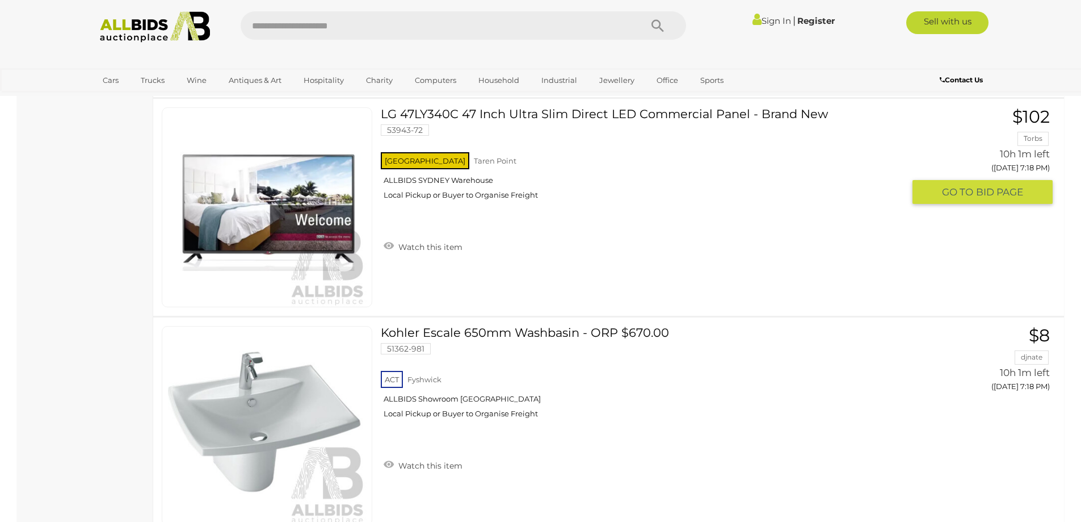
scroll to position [10521, 0]
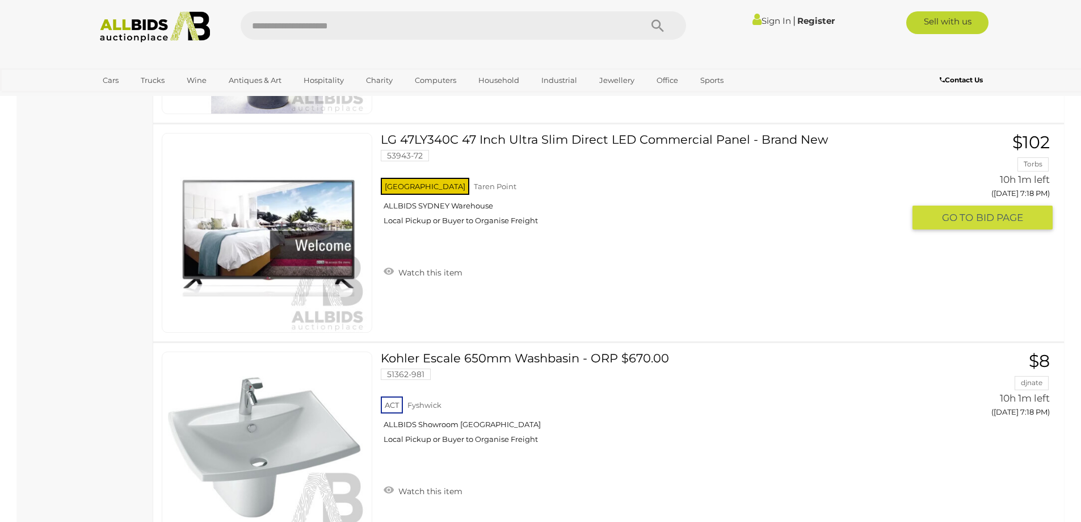
click at [336, 247] on img at bounding box center [267, 232] width 199 height 199
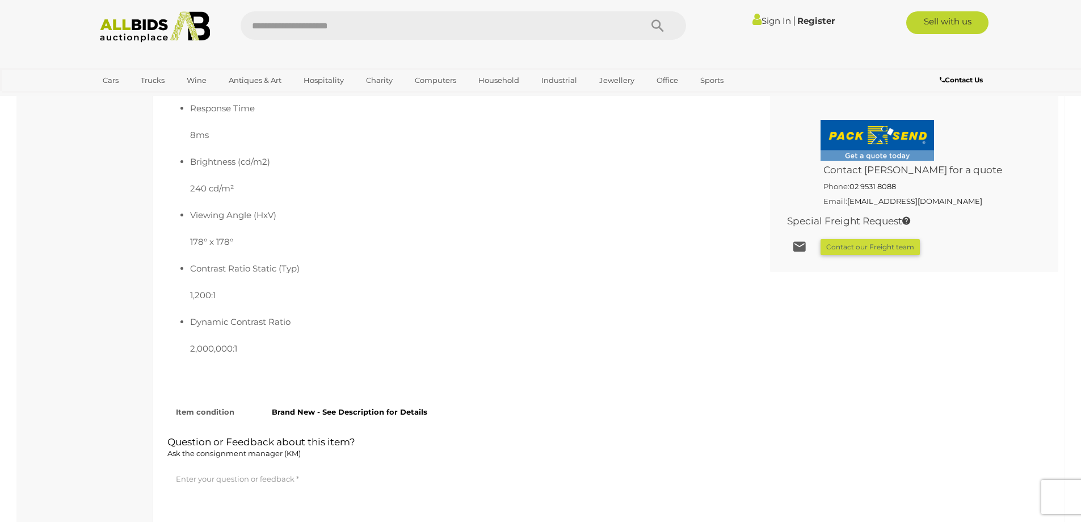
scroll to position [757, 0]
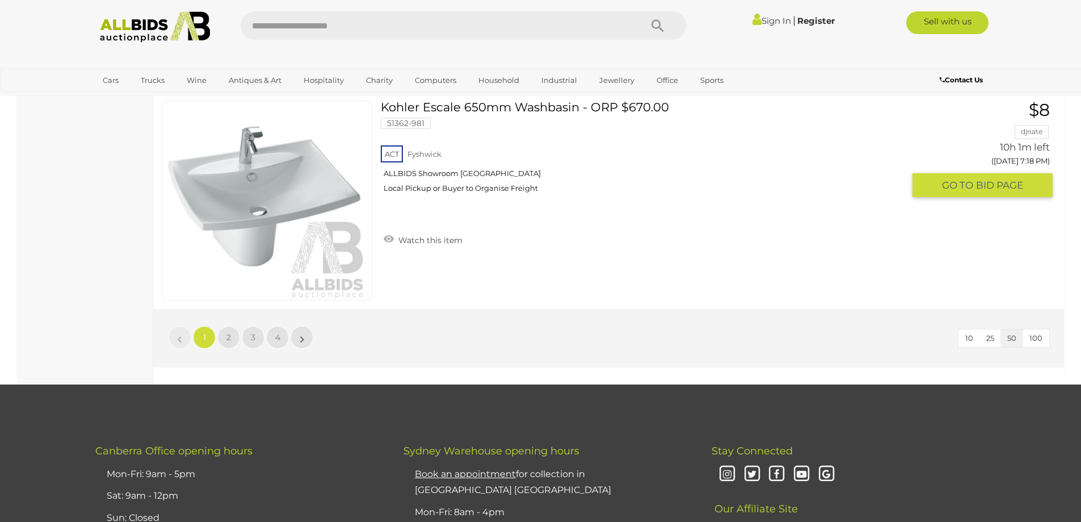
scroll to position [10824, 0]
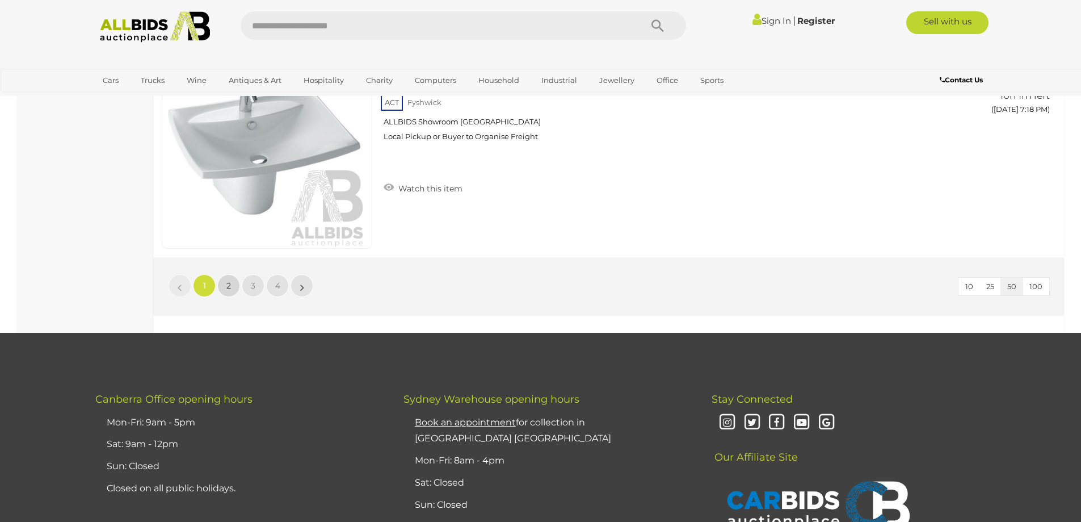
click at [234, 291] on link "2" at bounding box center [228, 285] width 23 height 23
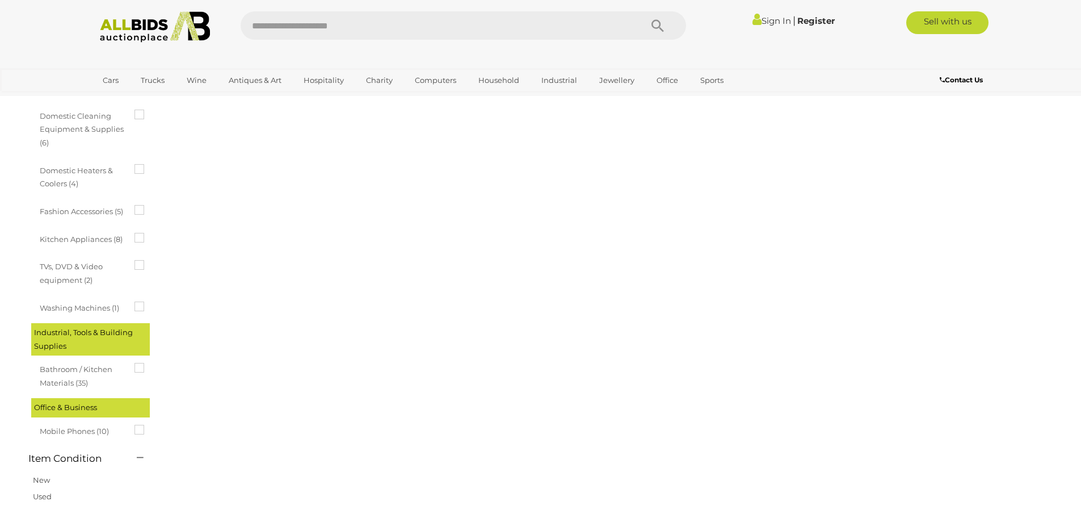
scroll to position [39, 0]
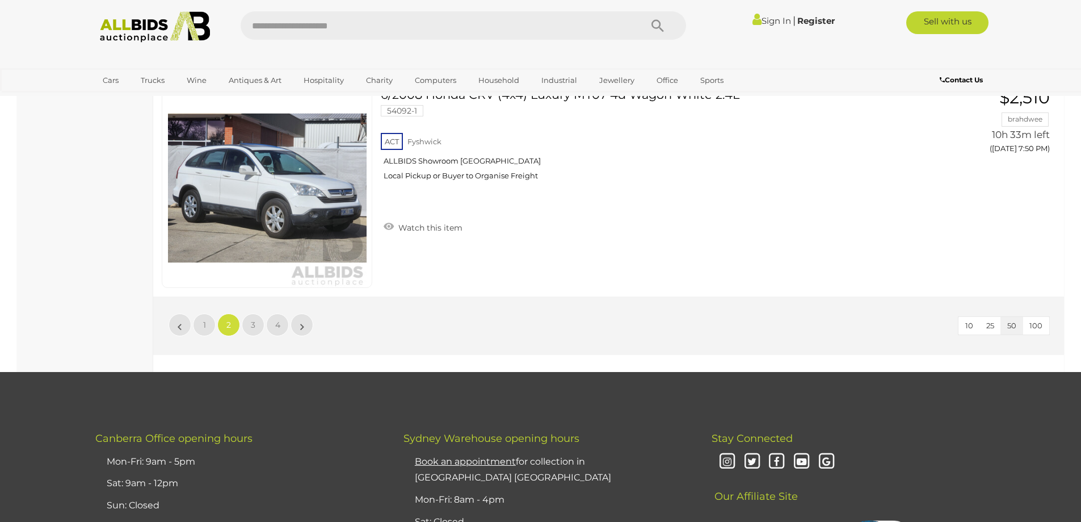
scroll to position [10788, 0]
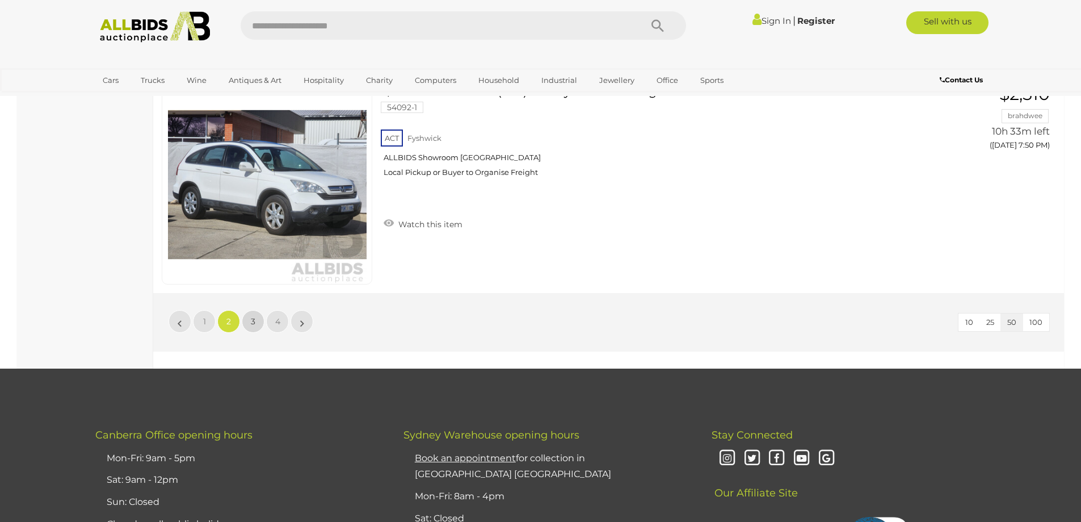
click at [249, 322] on link "3" at bounding box center [253, 321] width 23 height 23
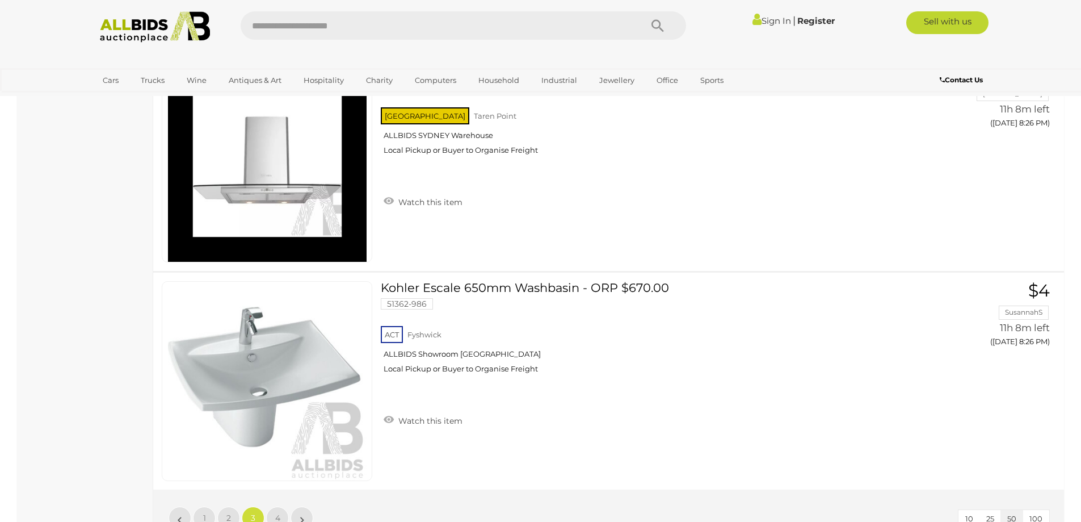
scroll to position [10788, 0]
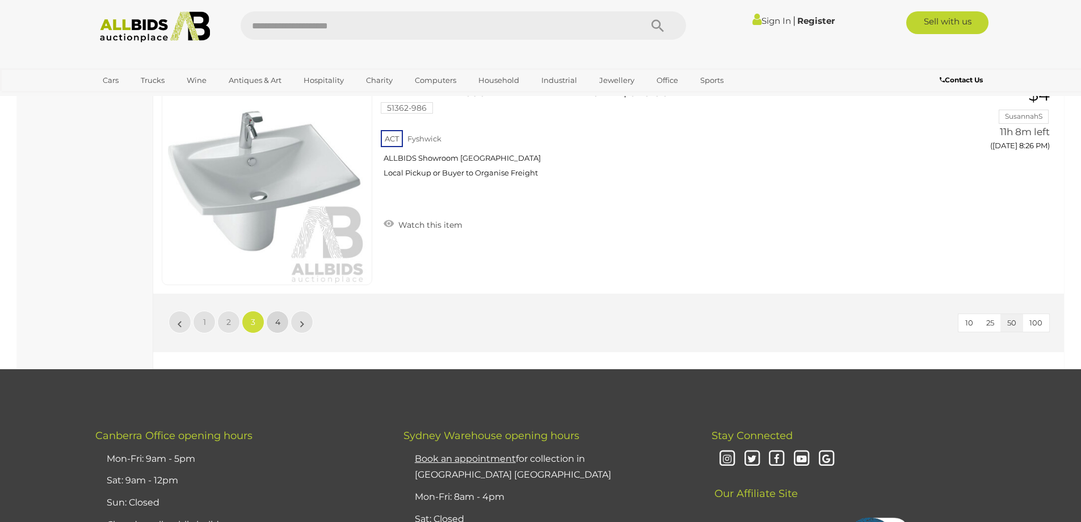
click at [278, 320] on span "4" at bounding box center [277, 322] width 5 height 10
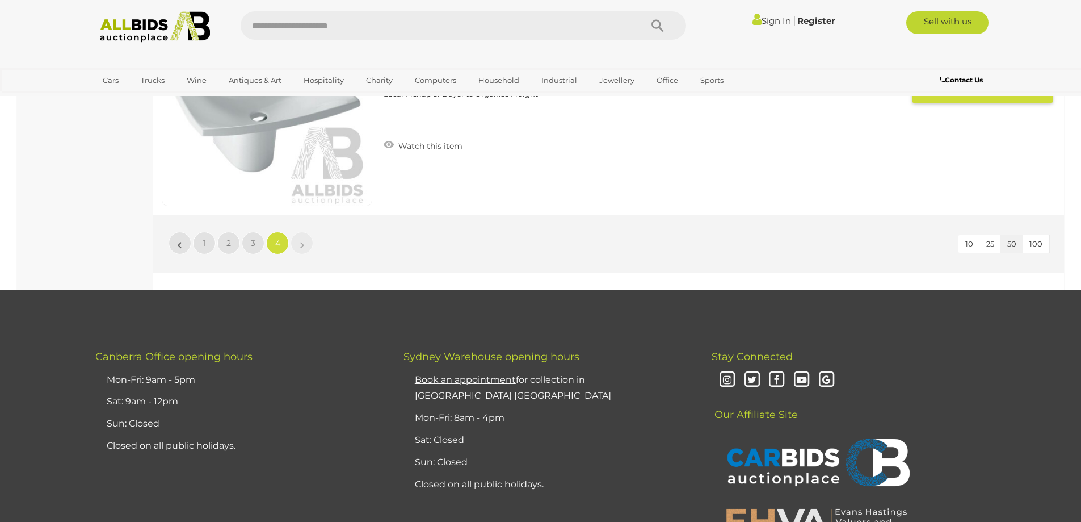
scroll to position [4808, 0]
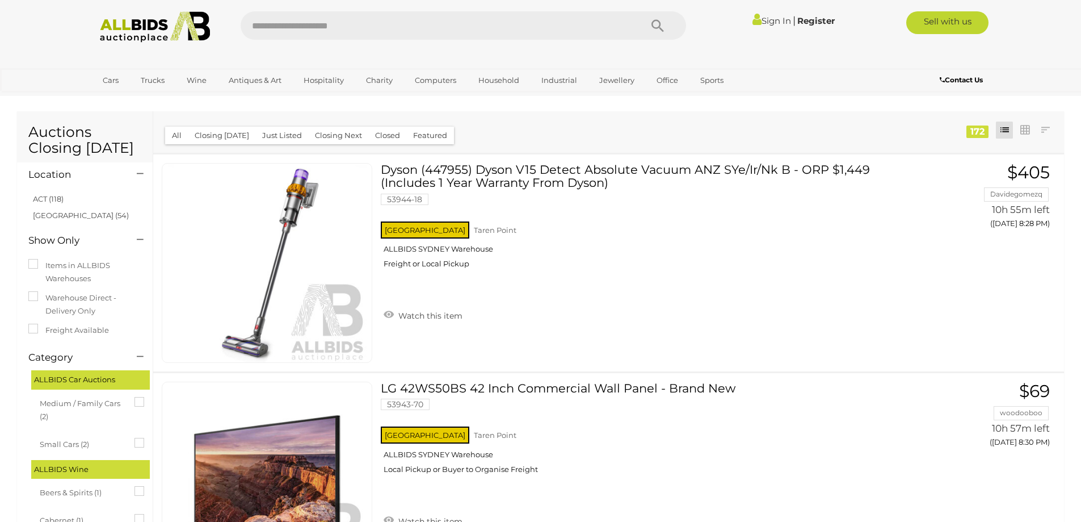
scroll to position [4808, 0]
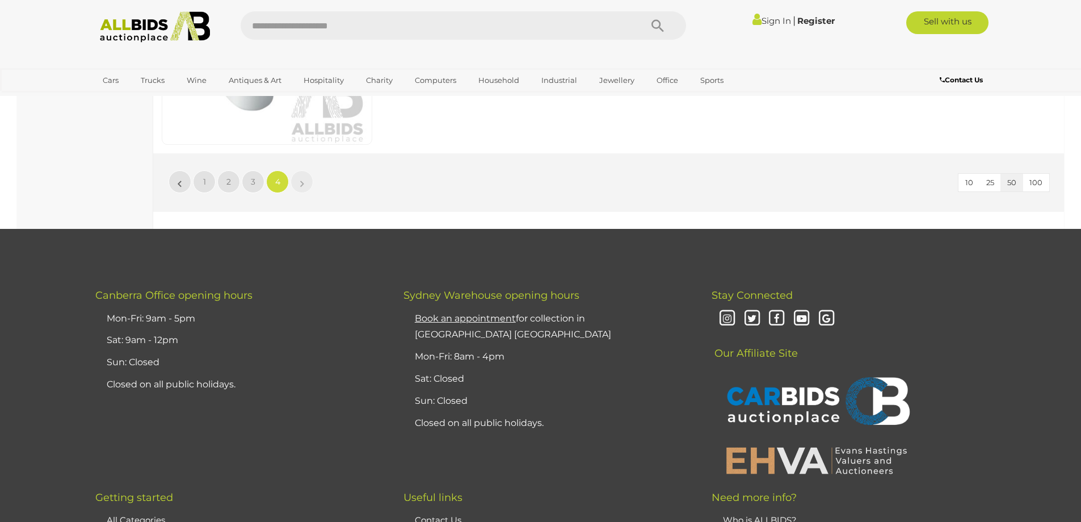
drag, startPoint x: 483, startPoint y: 383, endPoint x: 497, endPoint y: 366, distance: 22.6
